Goal: Task Accomplishment & Management: Manage account settings

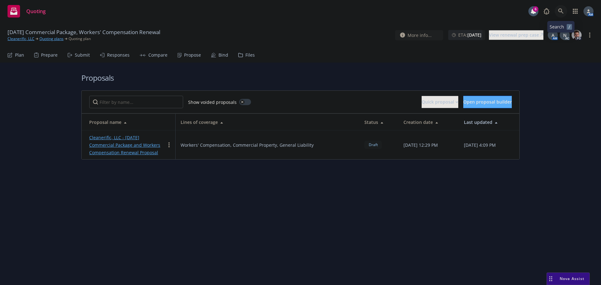
click at [563, 10] on icon at bounding box center [561, 11] width 6 height 6
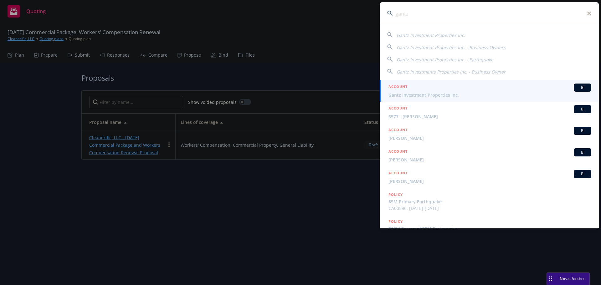
type input "gantz"
click at [429, 93] on span "Gantz Investment Properties Inc." at bounding box center [489, 95] width 203 height 7
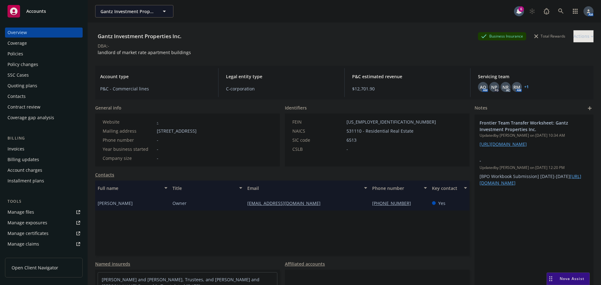
click at [20, 57] on div "Policies" at bounding box center [16, 54] width 16 height 10
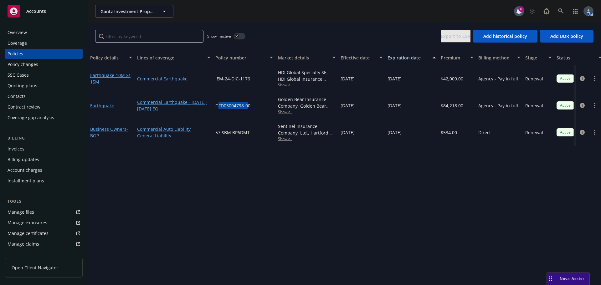
drag, startPoint x: 249, startPoint y: 105, endPoint x: 236, endPoint y: 106, distance: 13.5
click at [219, 104] on span "GFD03004798-00" at bounding box center [232, 105] width 35 height 7
drag, startPoint x: 253, startPoint y: 105, endPoint x: 216, endPoint y: 106, distance: 36.6
click at [216, 106] on div "GFD03004798-00" at bounding box center [244, 105] width 63 height 27
copy span "GFD03004798-00"
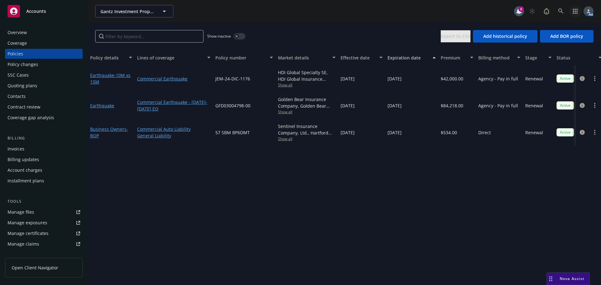
drag, startPoint x: 563, startPoint y: 15, endPoint x: 577, endPoint y: 13, distance: 14.8
drag, startPoint x: 577, startPoint y: 13, endPoint x: 387, endPoint y: 12, distance: 190.5
click at [423, 7] on div "Gantz Investment Properties Inc. Gantz Investment Properties Inc." at bounding box center [304, 11] width 419 height 13
click at [29, 33] on div "Overview" at bounding box center [44, 33] width 73 height 10
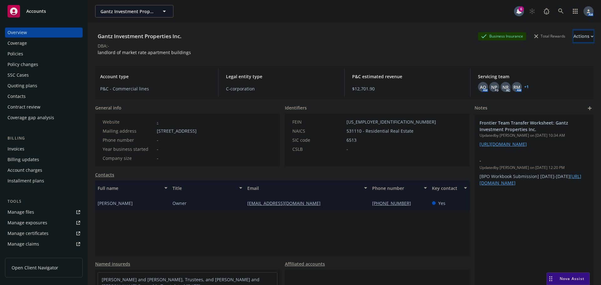
click at [573, 39] on div "Actions" at bounding box center [583, 36] width 20 height 12
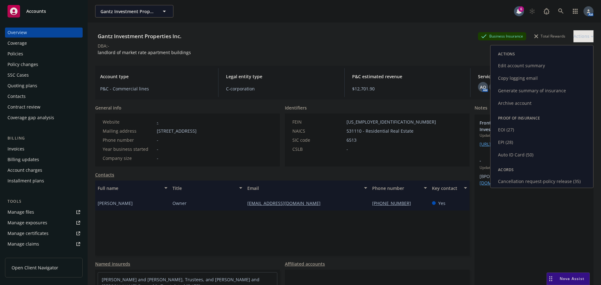
click at [511, 182] on link "Cancellation request-policy release (35)" at bounding box center [541, 181] width 103 height 13
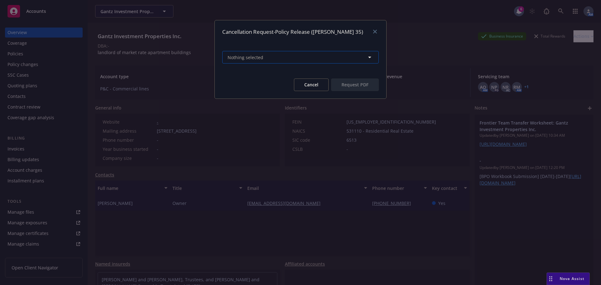
click at [250, 58] on span "Nothing selected" at bounding box center [245, 57] width 36 height 7
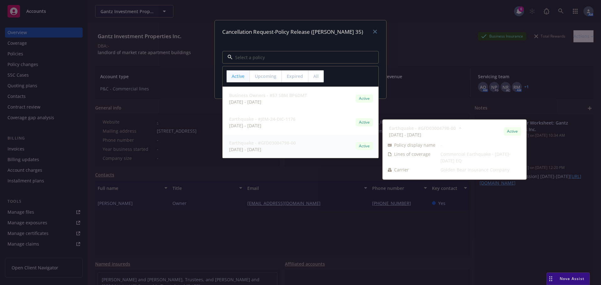
click at [268, 146] on span "Earthquake - #GFD03004798-00" at bounding box center [262, 143] width 67 height 7
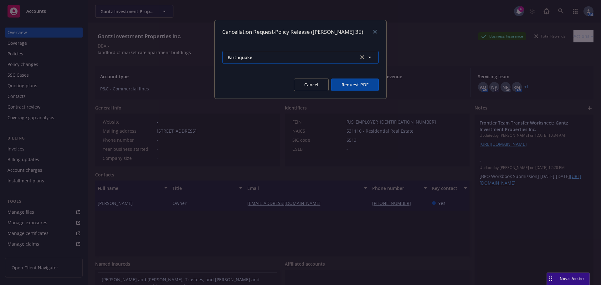
click at [326, 59] on span "Earthquake" at bounding box center [289, 57] width 125 height 7
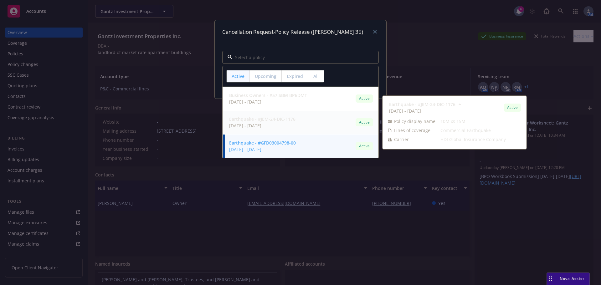
click at [318, 36] on div "Cancellation Request-Policy Release (ACORD 35)" at bounding box center [300, 31] width 171 height 23
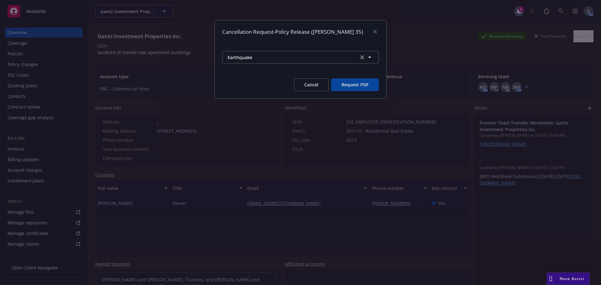
click at [348, 82] on button "Request PDF" at bounding box center [355, 85] width 48 height 13
click at [375, 30] on icon "close" at bounding box center [375, 32] width 4 height 4
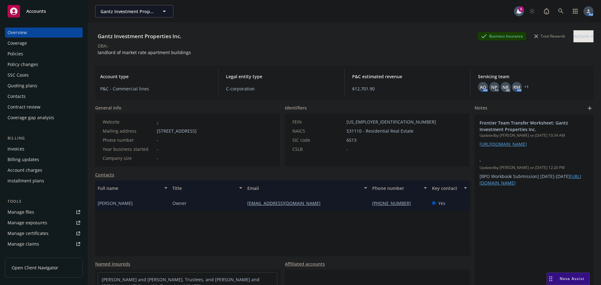
click at [13, 54] on div "Policies" at bounding box center [16, 54] width 16 height 10
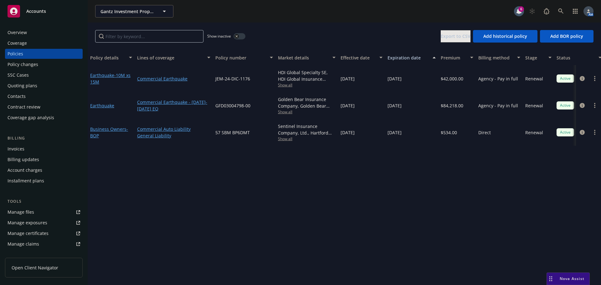
click at [43, 32] on div "Overview" at bounding box center [44, 33] width 73 height 10
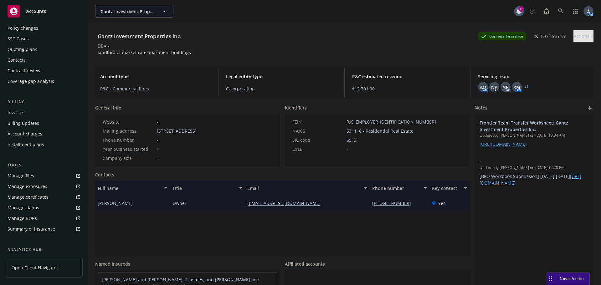
scroll to position [123, 0]
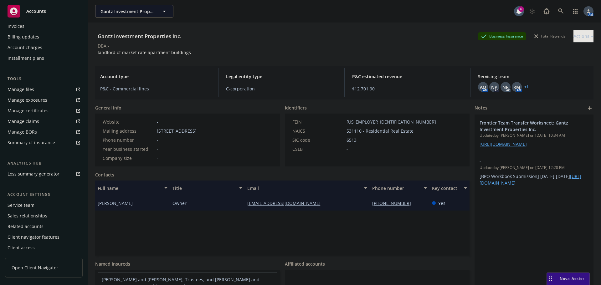
click at [29, 204] on div "Service team" at bounding box center [21, 205] width 27 height 10
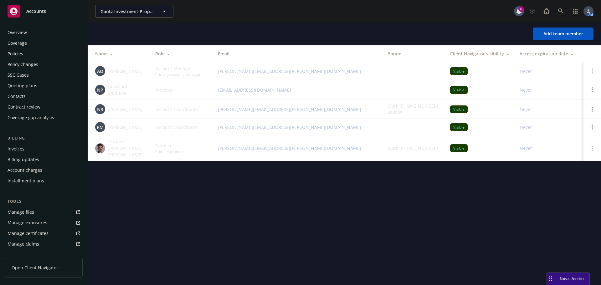
click at [21, 55] on div "Policies" at bounding box center [16, 54] width 16 height 10
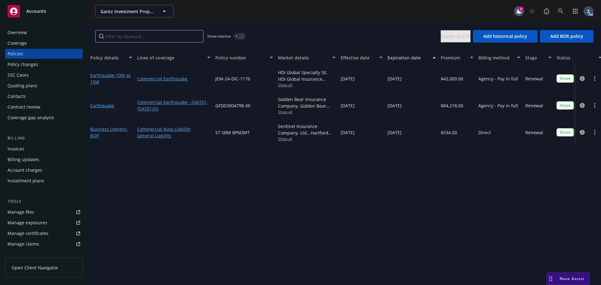
click at [27, 33] on div "Overview" at bounding box center [44, 33] width 73 height 10
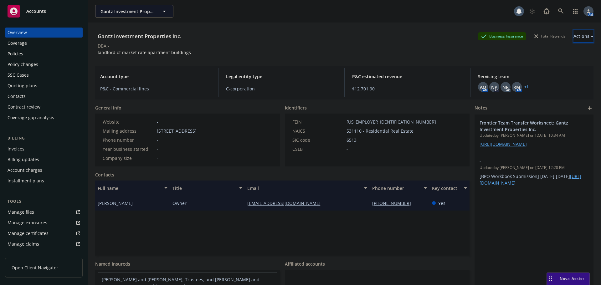
click at [573, 38] on div "Actions" at bounding box center [583, 36] width 20 height 12
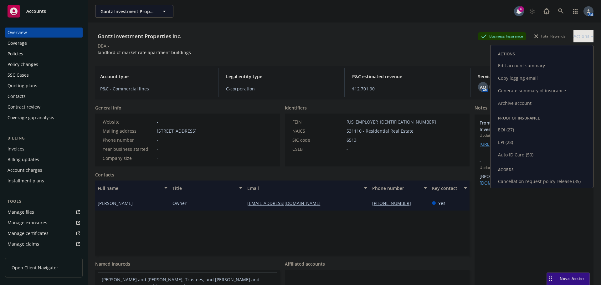
click at [518, 185] on link "Cancellation request-policy release (35)" at bounding box center [541, 181] width 103 height 13
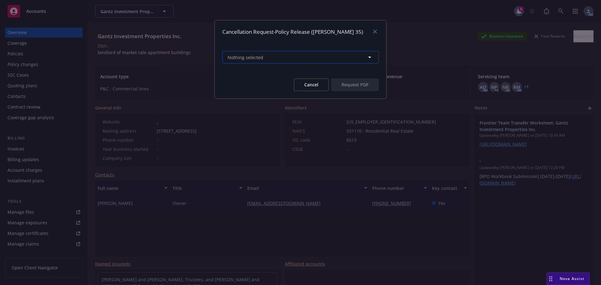
click at [263, 59] on button "Nothing selected" at bounding box center [300, 57] width 156 height 13
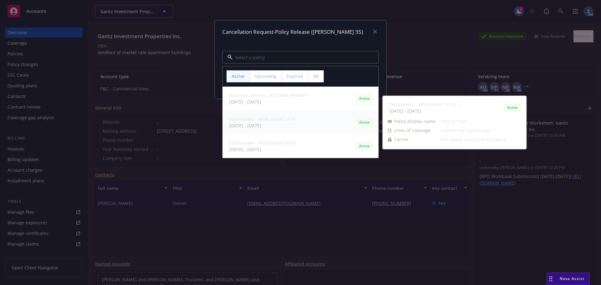
click at [273, 121] on strong "Earthquake - #JEM-24-DIC-1176" at bounding box center [262, 119] width 66 height 6
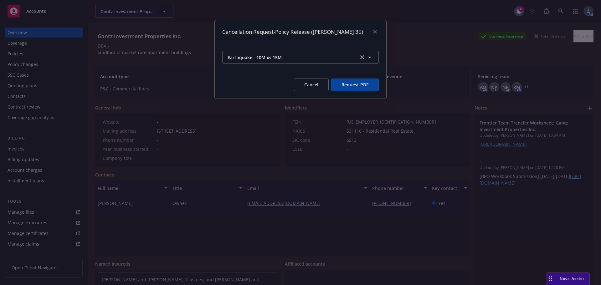
click at [352, 82] on button "Request PDF" at bounding box center [355, 85] width 48 height 13
click at [306, 83] on button "Cancel" at bounding box center [311, 85] width 35 height 13
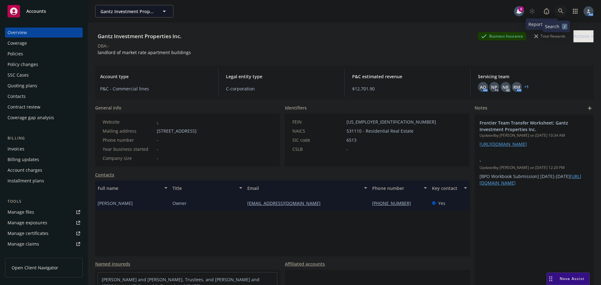
click at [556, 8] on link at bounding box center [560, 11] width 13 height 13
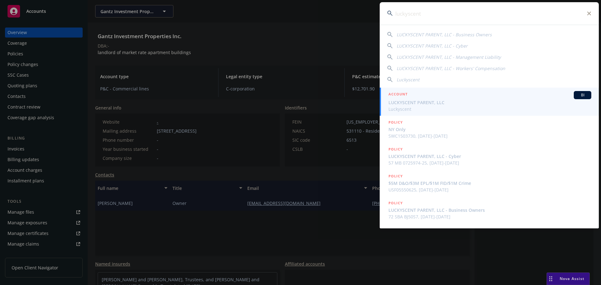
type input "luckyscent"
click at [418, 99] on span "LUCKYSCENT PARENT, LLC" at bounding box center [489, 102] width 203 height 7
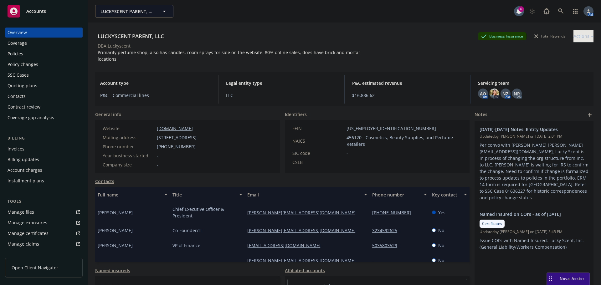
click at [16, 53] on div "Policies" at bounding box center [16, 54] width 16 height 10
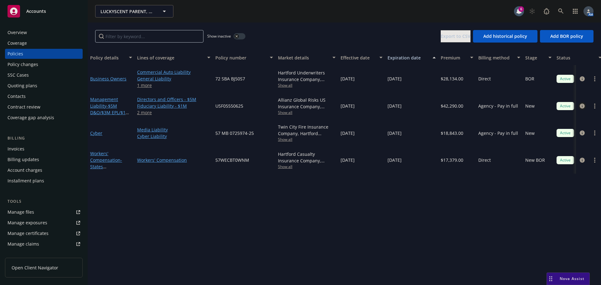
click at [581, 108] on icon "circleInformation" at bounding box center [581, 106] width 5 height 5
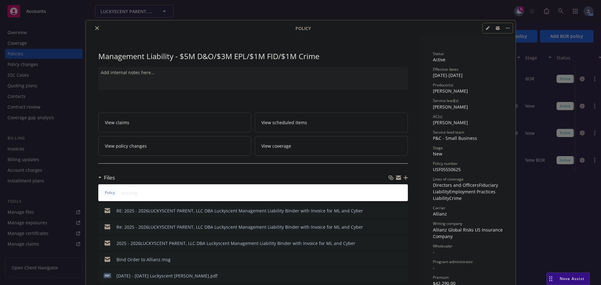
click at [405, 178] on icon "button" at bounding box center [405, 178] width 4 height 4
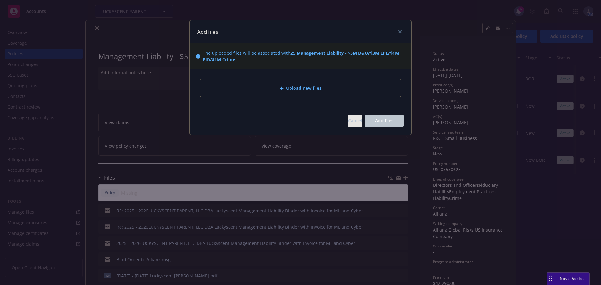
click at [281, 87] on icon at bounding box center [282, 88] width 4 height 4
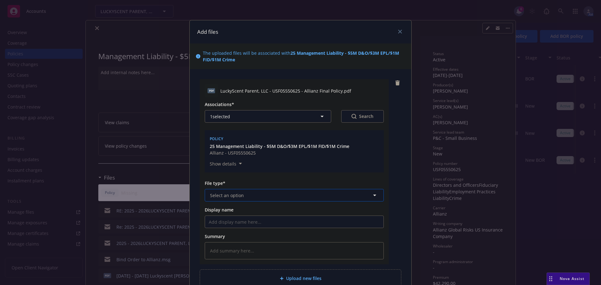
click at [229, 195] on span "Select an option" at bounding box center [227, 195] width 34 height 7
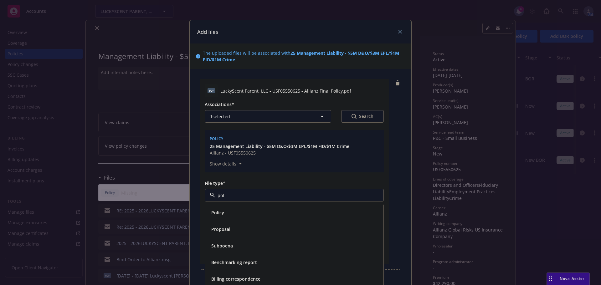
type input "poli"
click at [231, 212] on div "Policy" at bounding box center [294, 212] width 171 height 9
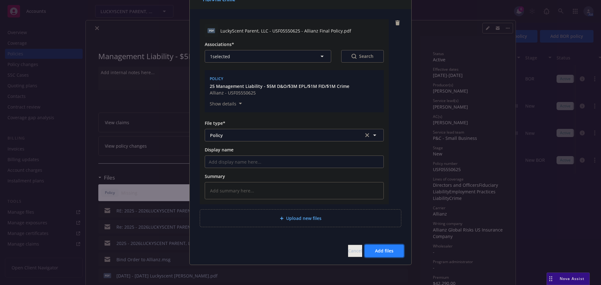
click at [387, 251] on span "Add files" at bounding box center [384, 251] width 18 height 6
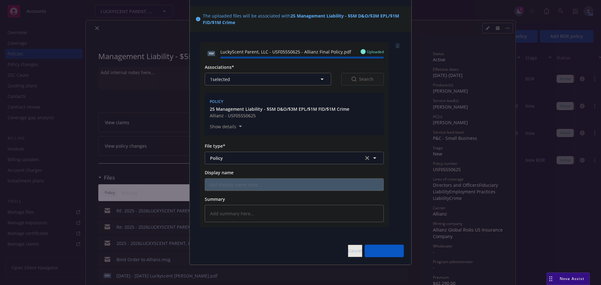
type textarea "x"
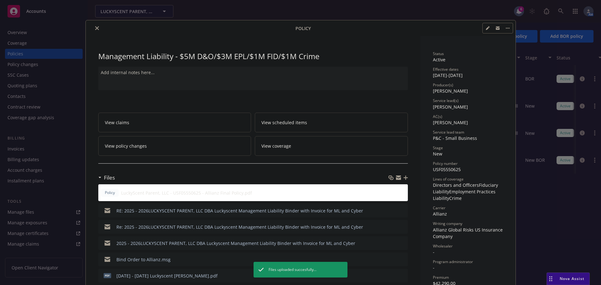
click at [93, 28] on button "close" at bounding box center [97, 28] width 8 height 8
